Goal: Information Seeking & Learning: Compare options

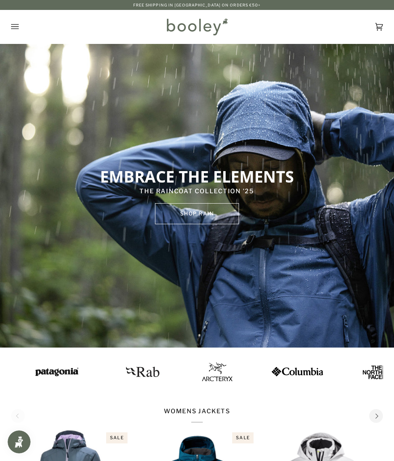
click at [16, 30] on icon "Open menu" at bounding box center [15, 26] width 8 height 11
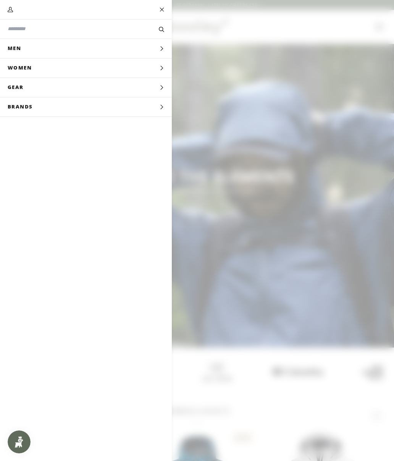
click at [19, 55] on span "Men" at bounding box center [17, 48] width 34 height 19
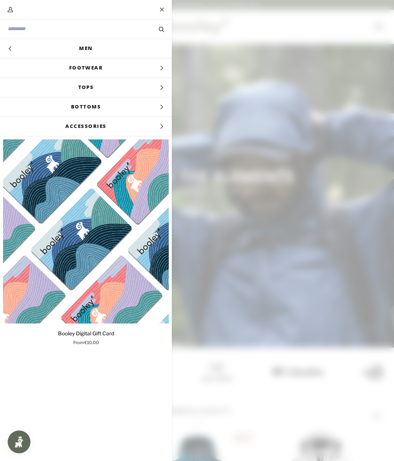
click at [19, 32] on input "Search our store" at bounding box center [73, 28] width 131 height 7
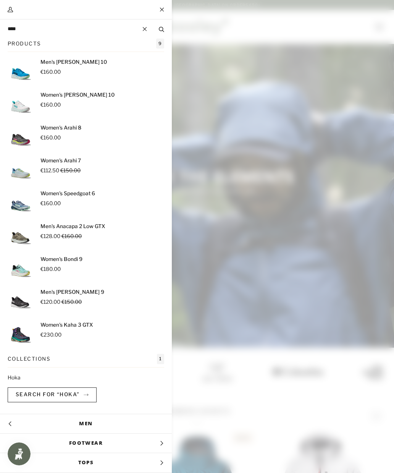
type input "****"
click at [162, 29] on button "Search" at bounding box center [161, 29] width 21 height 8
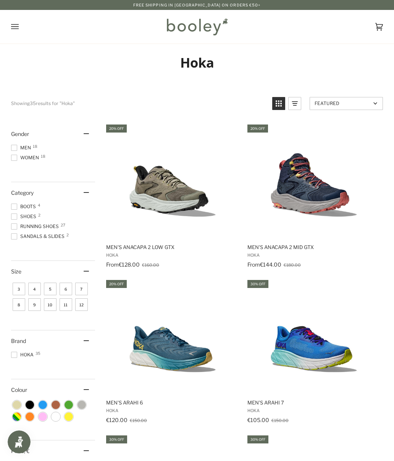
click at [13, 149] on span at bounding box center [14, 148] width 6 height 6
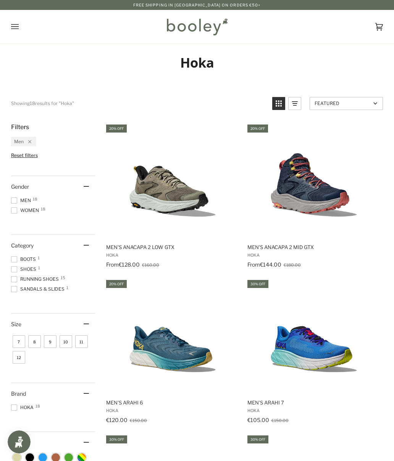
click at [65, 345] on span "10" at bounding box center [66, 341] width 13 height 13
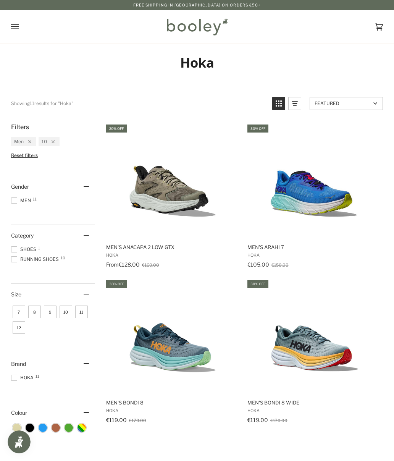
click at [84, 315] on span "11" at bounding box center [81, 312] width 13 height 13
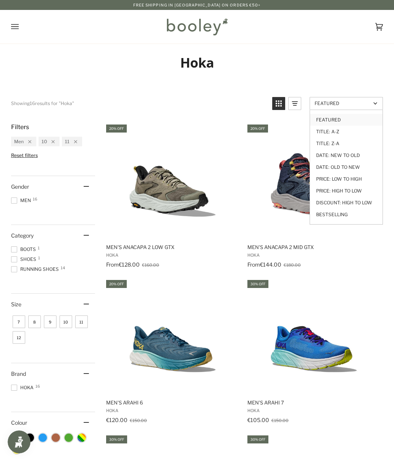
click at [357, 179] on link "Price: Low to High" at bounding box center [346, 179] width 73 height 12
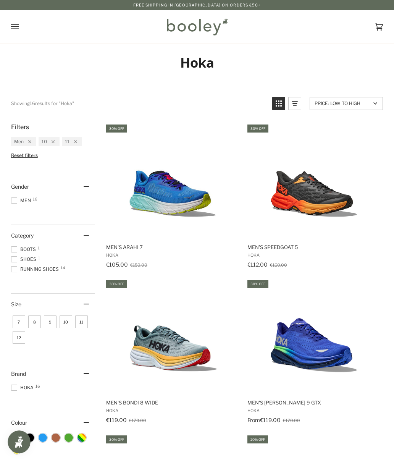
click at [154, 194] on img "Men's Arahi 7" at bounding box center [172, 180] width 115 height 115
click at [324, 198] on img "Men's Speedgoat 5" at bounding box center [314, 180] width 115 height 115
click at [144, 344] on img "Men's Bondi 8 Wide" at bounding box center [172, 336] width 115 height 115
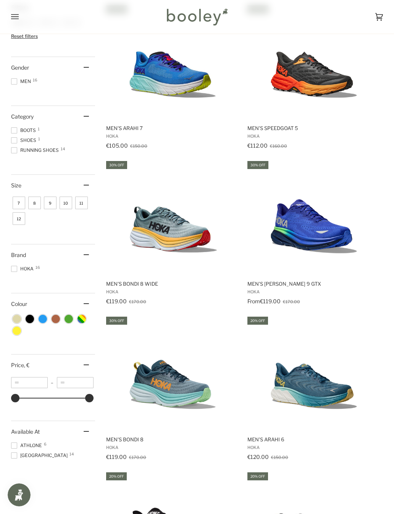
scroll to position [148, 0]
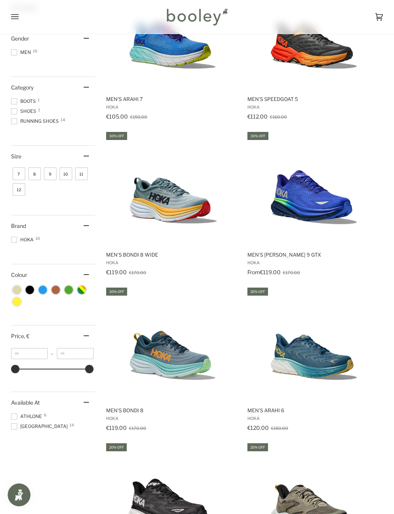
click at [334, 207] on img "Men's Clifton 9 GTX" at bounding box center [314, 188] width 115 height 115
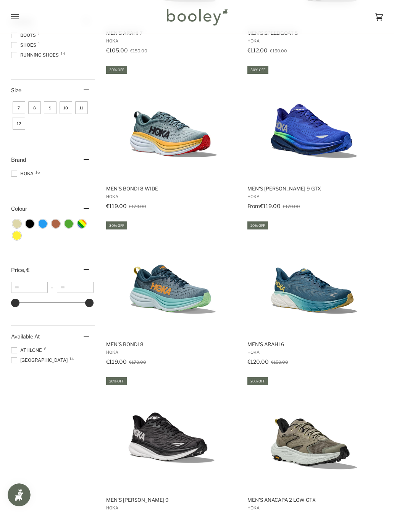
scroll to position [220, 0]
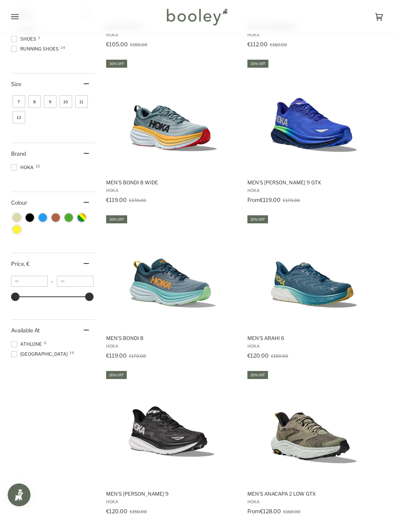
click at [160, 284] on img "Men's Bondi 8" at bounding box center [172, 271] width 115 height 115
click at [151, 264] on img "Men's Bondi 8" at bounding box center [172, 271] width 115 height 115
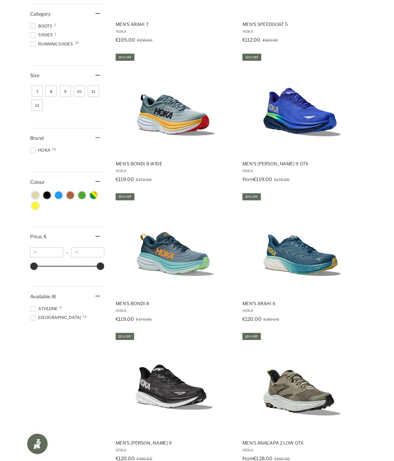
scroll to position [242, 0]
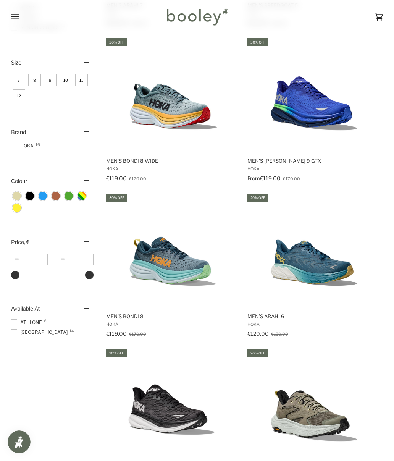
click at [325, 257] on img "Men's Arahi 6" at bounding box center [314, 250] width 115 height 115
click at [329, 252] on img "Men's Arahi 6" at bounding box center [314, 250] width 115 height 115
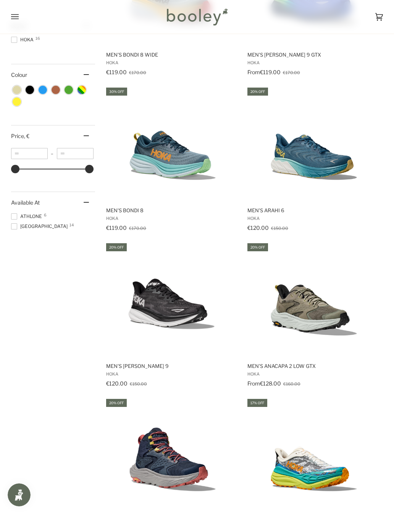
scroll to position [349, 0]
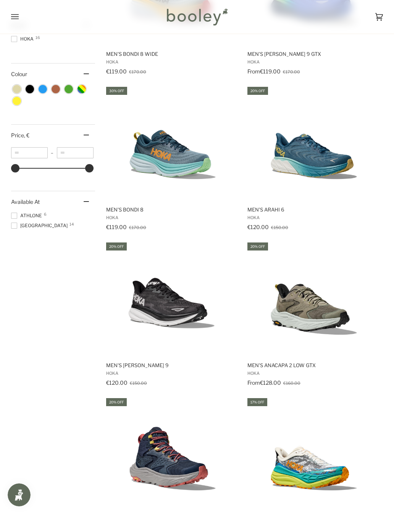
click at [146, 306] on img "Men's Clifton 9" at bounding box center [172, 298] width 115 height 115
click at [142, 282] on img "Men's Clifton 9" at bounding box center [172, 298] width 115 height 115
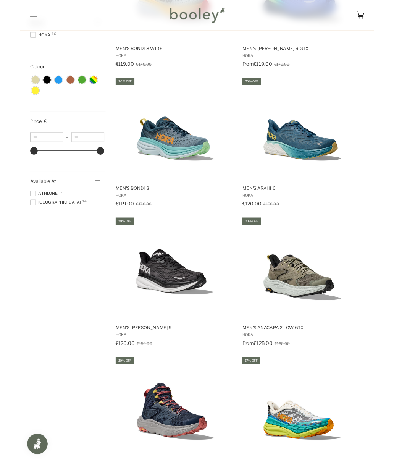
scroll to position [370, 0]
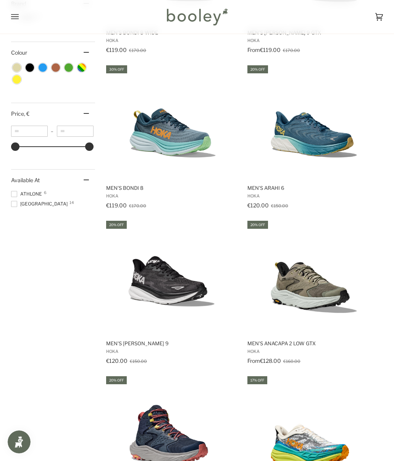
click at [321, 289] on img "Men's Anacapa 2 Low GTX" at bounding box center [314, 277] width 115 height 115
click at [321, 284] on img "Men's Anacapa 2 Low GTX" at bounding box center [314, 277] width 115 height 115
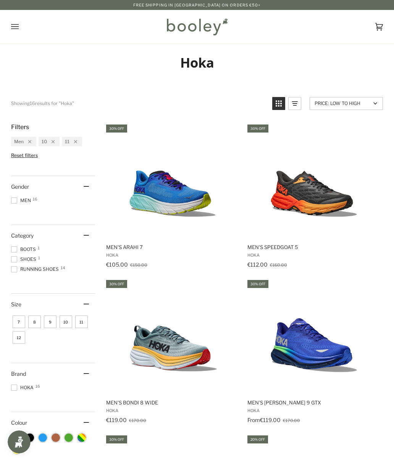
click at [147, 188] on img "Men's Arahi 7" at bounding box center [172, 180] width 115 height 115
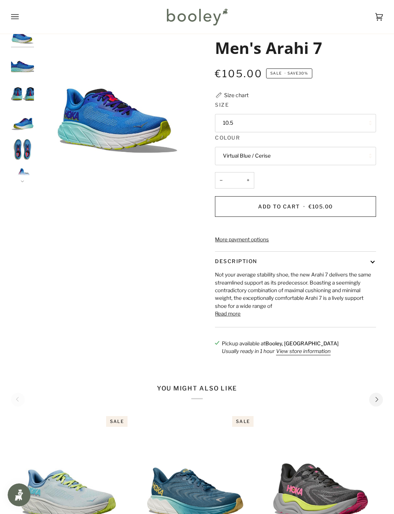
scroll to position [28, 0]
click at [234, 318] on button "Read more" at bounding box center [228, 314] width 26 height 8
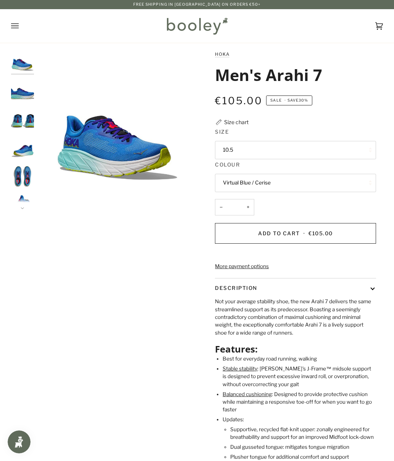
scroll to position [0, 0]
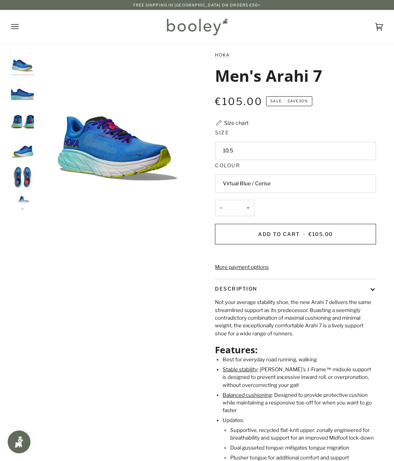
click at [25, 204] on button "Next" at bounding box center [22, 204] width 23 height 11
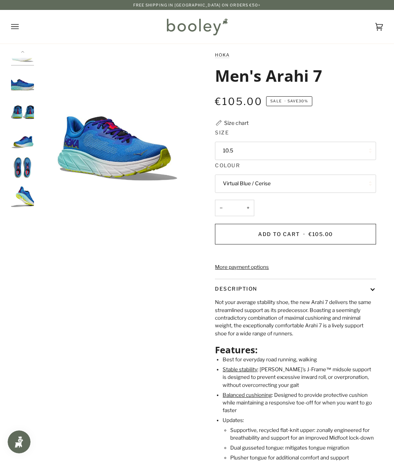
scroll to position [13, 0]
click at [24, 194] on img "Hoka Men's Arahi 7 Virtual Blue / Cerise - Booley Galway" at bounding box center [22, 193] width 23 height 23
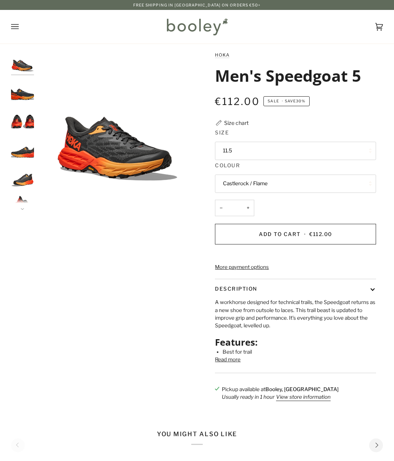
click at [361, 151] on button "11.5" at bounding box center [295, 151] width 161 height 18
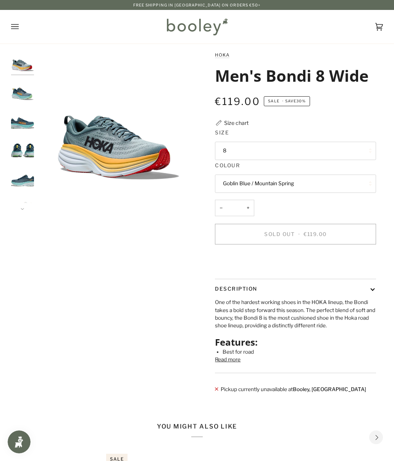
click at [357, 151] on button "8" at bounding box center [295, 151] width 161 height 18
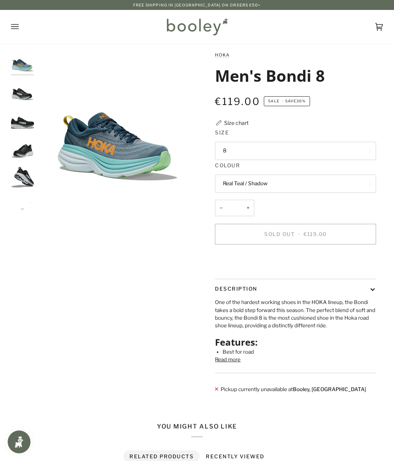
click at [360, 154] on button "8" at bounding box center [295, 151] width 161 height 18
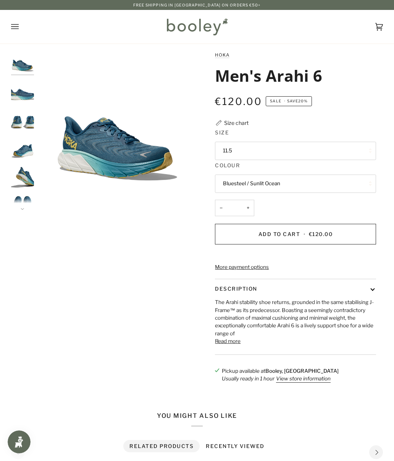
click at [356, 154] on button "11.5" at bounding box center [295, 151] width 161 height 18
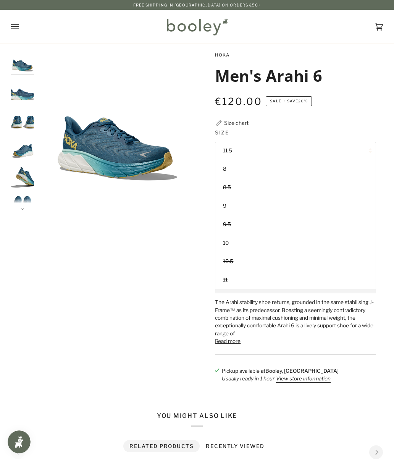
click at [360, 151] on button "11.5" at bounding box center [295, 151] width 161 height 18
